Goal: Task Accomplishment & Management: Manage account settings

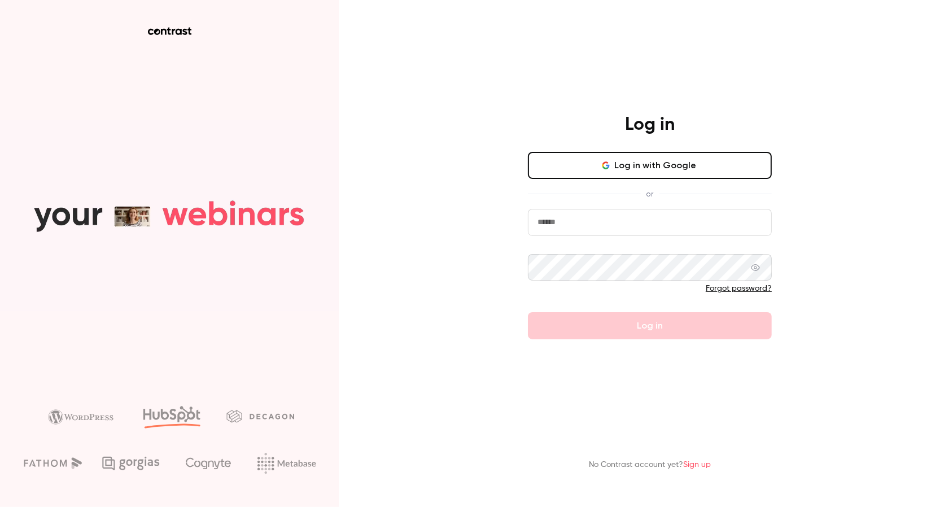
click at [614, 229] on input "email" at bounding box center [650, 222] width 244 height 27
type input "**********"
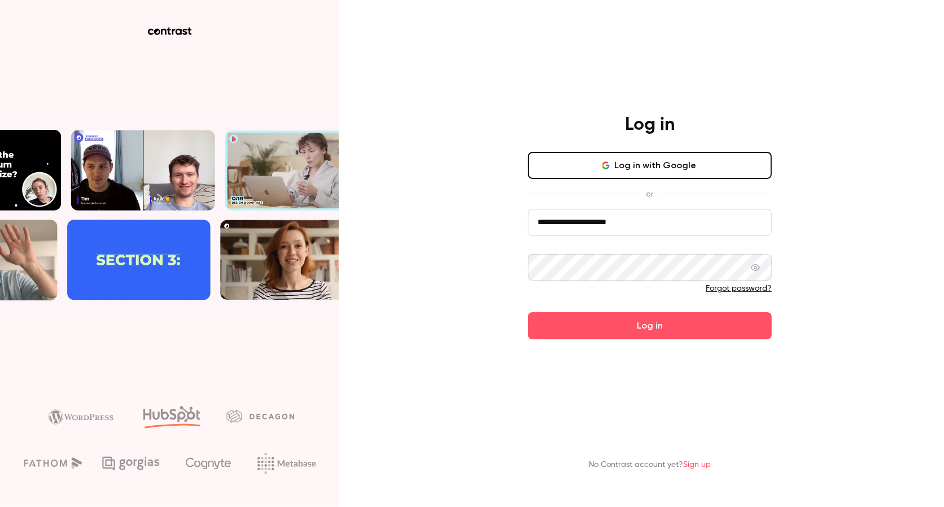
click at [528, 312] on button "Log in" at bounding box center [650, 325] width 244 height 27
